Goal: Transaction & Acquisition: Obtain resource

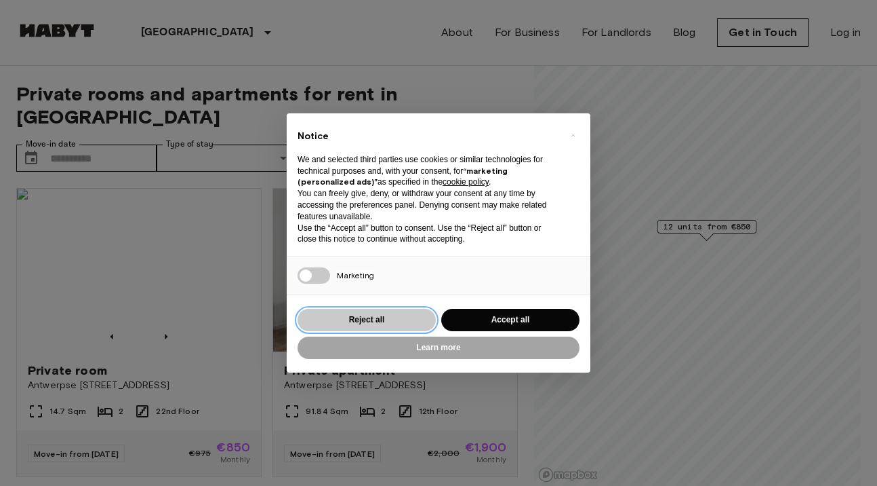
click at [382, 320] on button "Reject all" at bounding box center [367, 320] width 138 height 22
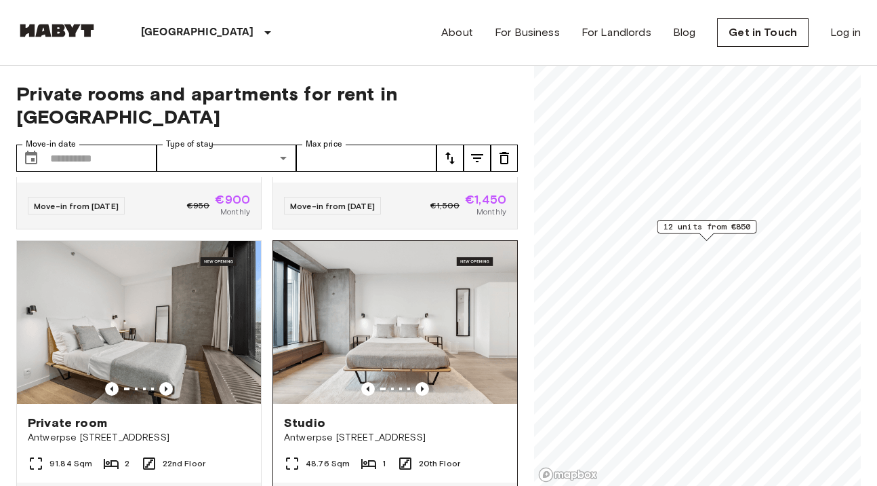
scroll to position [671, 0]
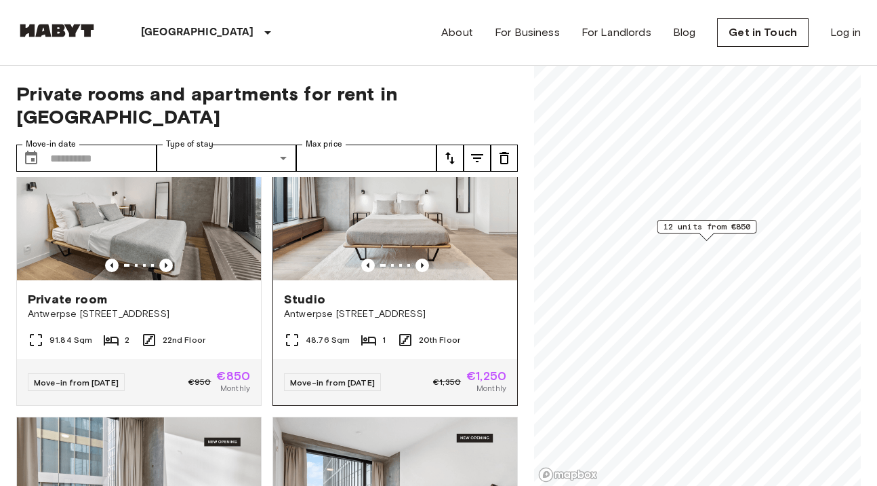
click at [414, 258] on div at bounding box center [395, 265] width 244 height 14
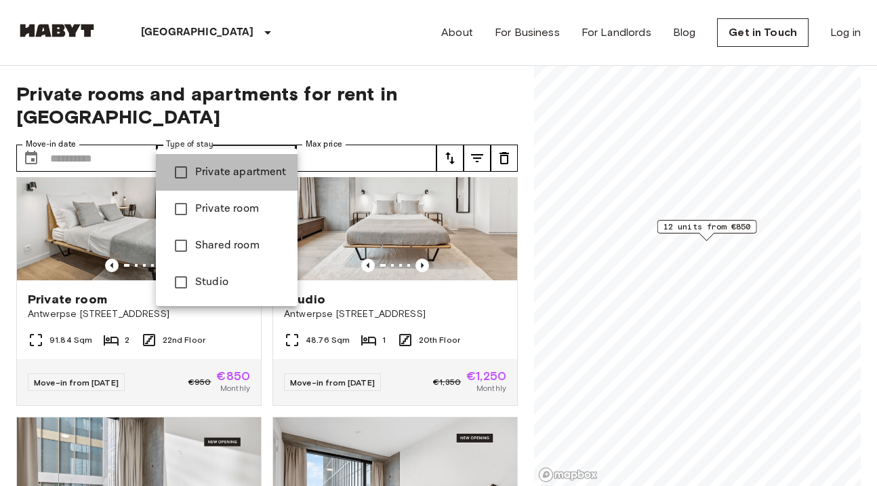
click at [273, 184] on li "Private apartment" at bounding box center [227, 172] width 142 height 37
type input "**********"
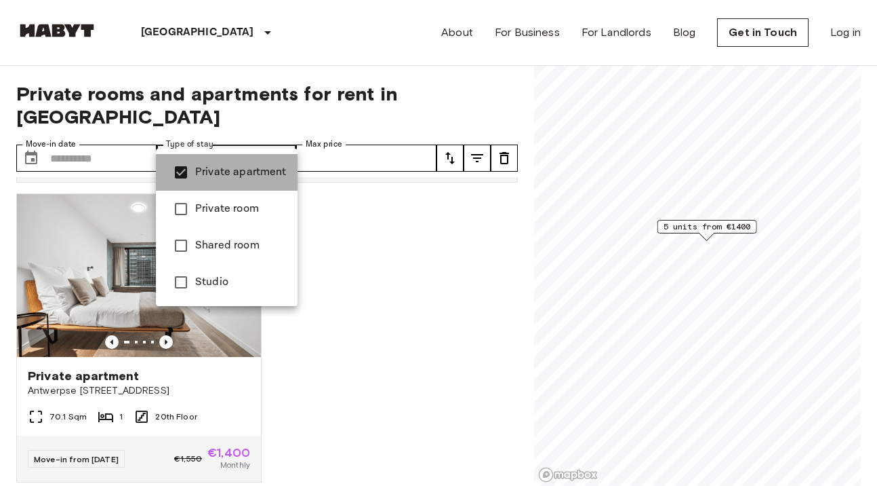
click at [227, 180] on span "Private apartment" at bounding box center [241, 172] width 92 height 16
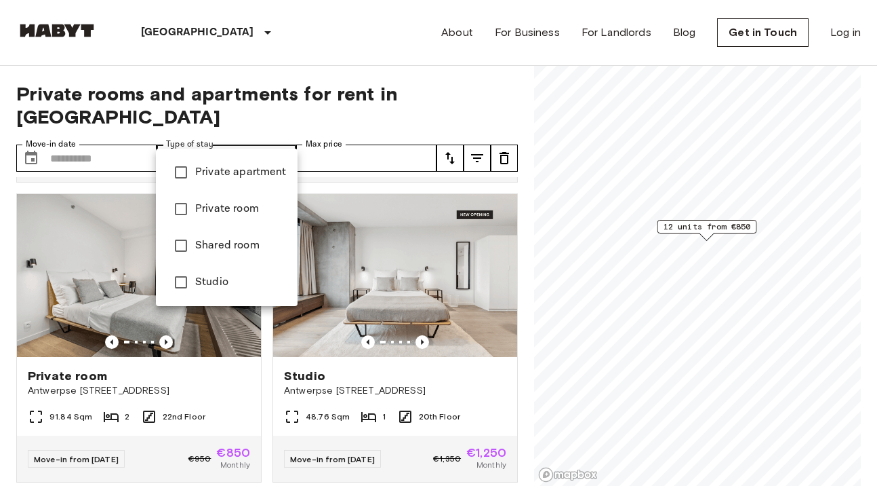
click at [164, 325] on div at bounding box center [438, 243] width 877 height 486
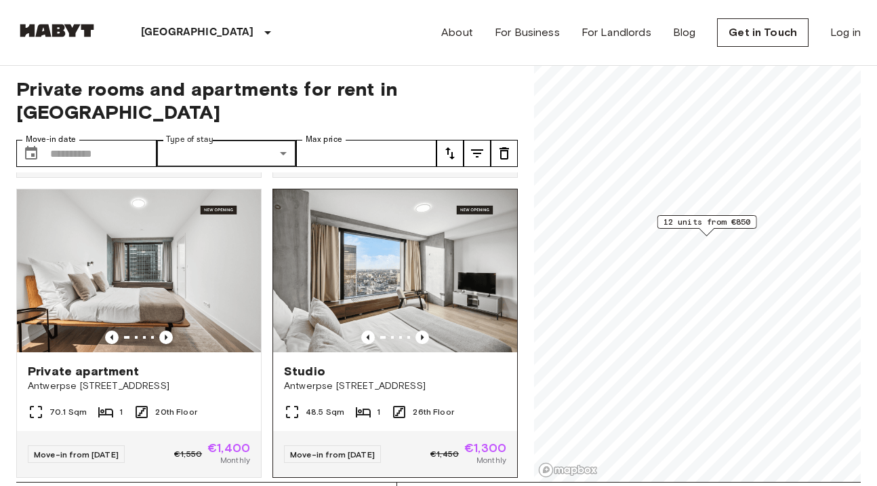
scroll to position [7, 0]
